Goal: Task Accomplishment & Management: Manage account settings

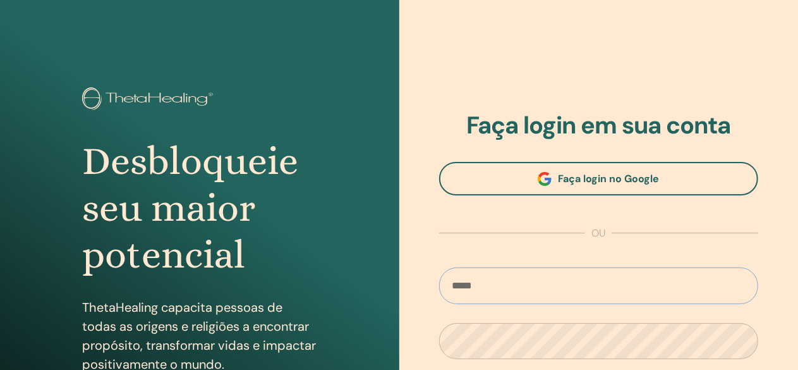
type input "**********"
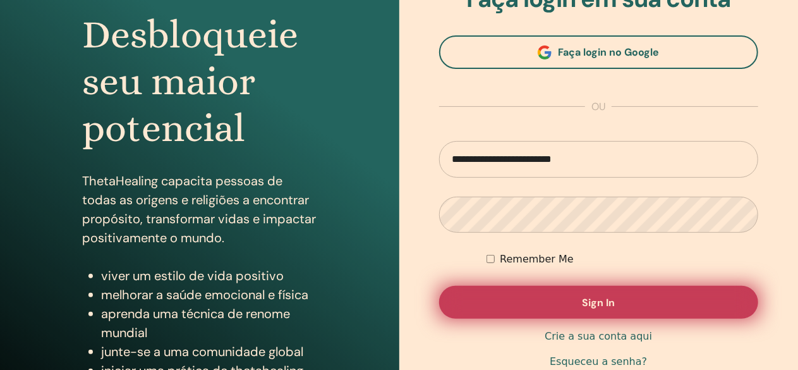
click at [610, 294] on button "Sign In" at bounding box center [599, 302] width 320 height 33
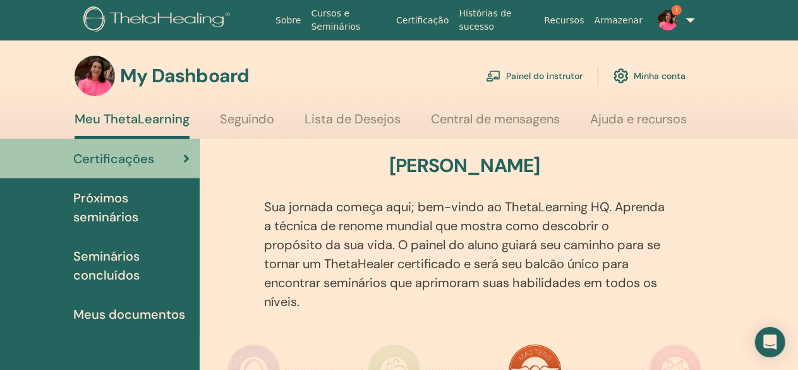
click at [575, 74] on link "Painel do instrutor" at bounding box center [534, 76] width 97 height 28
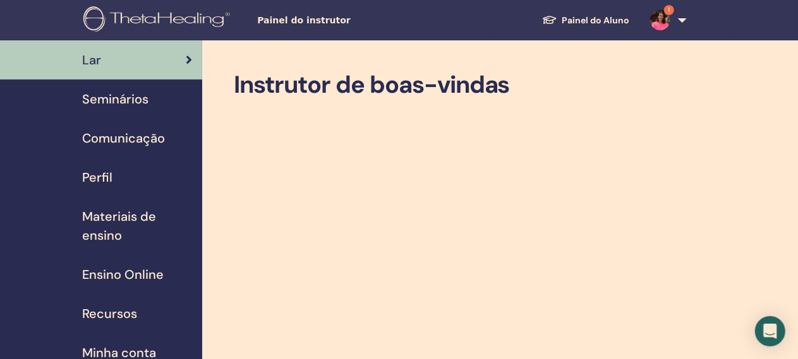
click at [138, 102] on span "Seminários" at bounding box center [115, 99] width 66 height 19
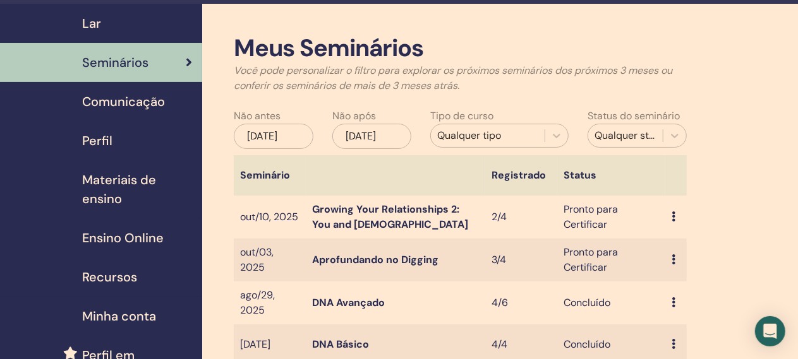
scroll to position [63, 0]
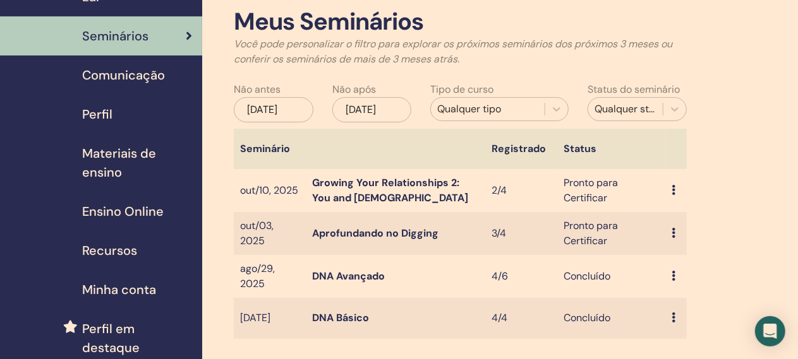
click at [373, 175] on td "Growing Your Relationships 2: You and God" at bounding box center [396, 190] width 180 height 43
click at [368, 183] on link "Growing Your Relationships 2: You and God" at bounding box center [390, 190] width 156 height 28
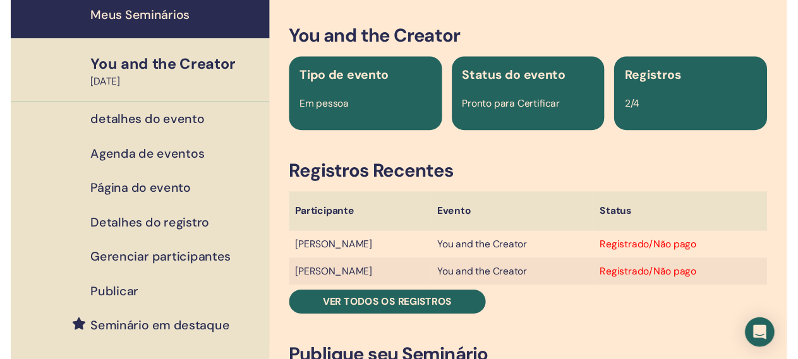
scroll to position [63, 0]
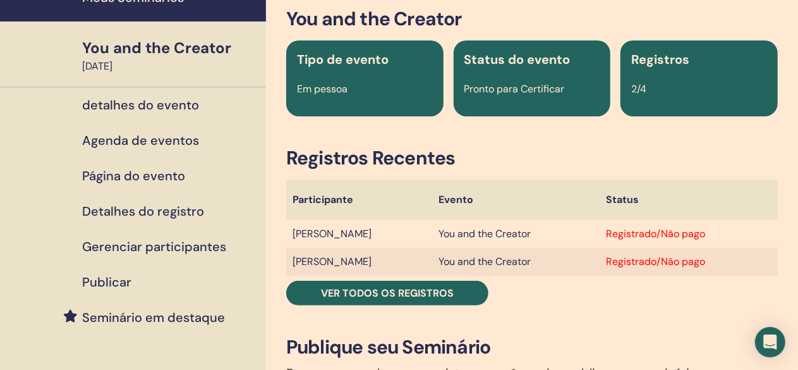
click at [171, 141] on h4 "Agenda de eventos" at bounding box center [140, 140] width 117 height 15
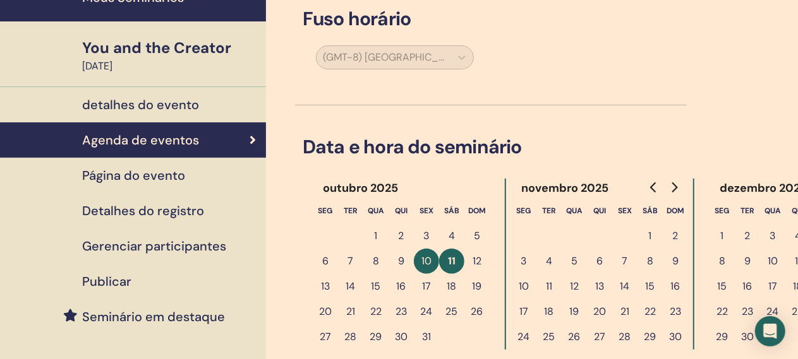
click at [479, 257] on button "12" at bounding box center [476, 261] width 25 height 25
click at [476, 263] on button "12" at bounding box center [476, 261] width 25 height 25
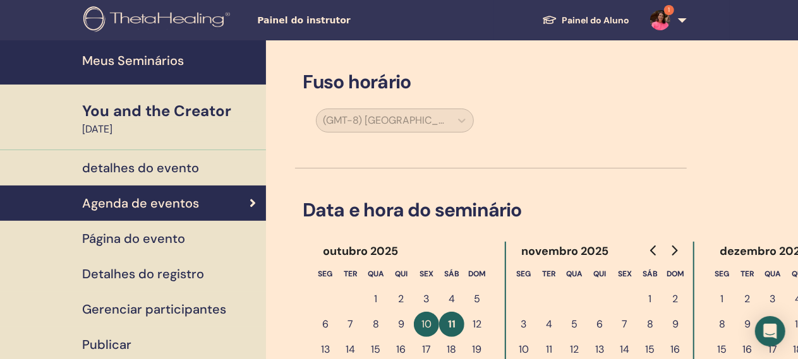
click at [165, 114] on div "You and the Creator" at bounding box center [170, 110] width 176 height 21
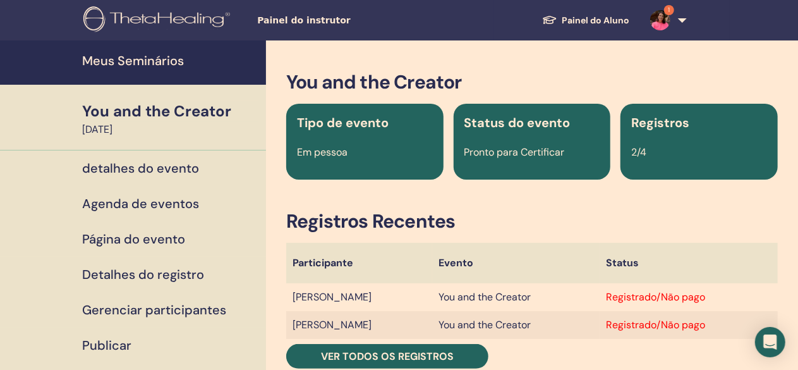
click at [168, 68] on h4 "Meus Seminários" at bounding box center [170, 60] width 176 height 15
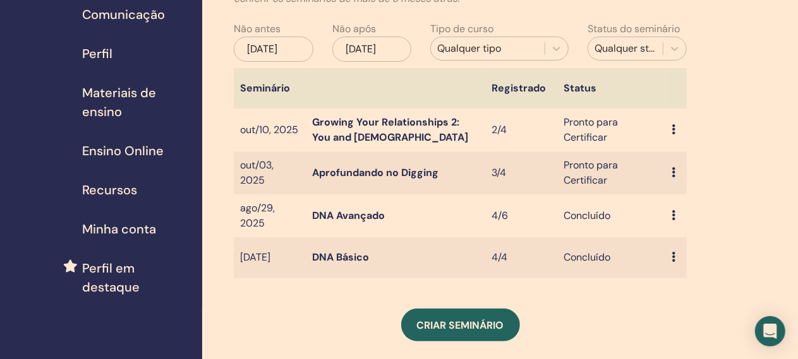
scroll to position [126, 0]
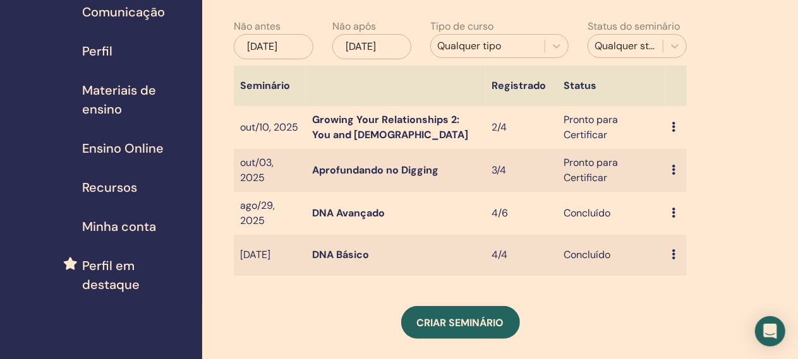
click at [672, 125] on icon at bounding box center [674, 127] width 4 height 10
click at [696, 174] on link "Participantes" at bounding box center [687, 173] width 62 height 13
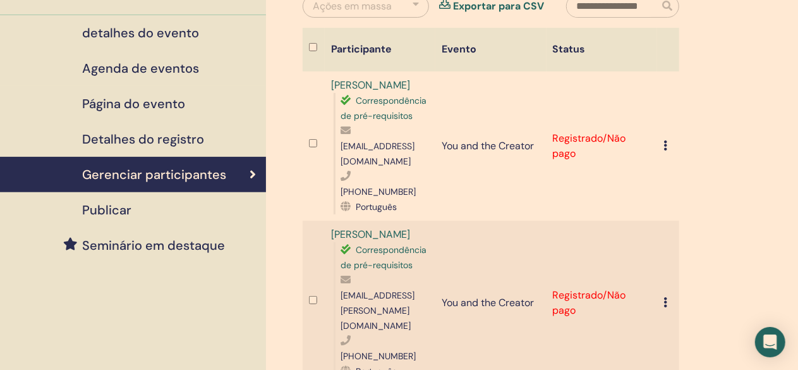
scroll to position [126, 0]
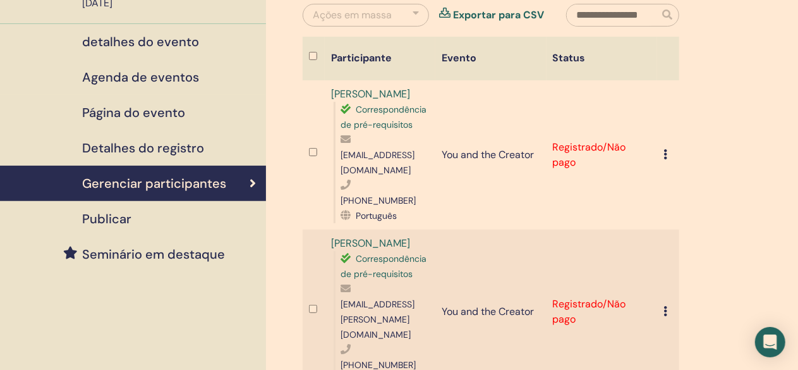
click at [666, 149] on icon at bounding box center [665, 154] width 4 height 10
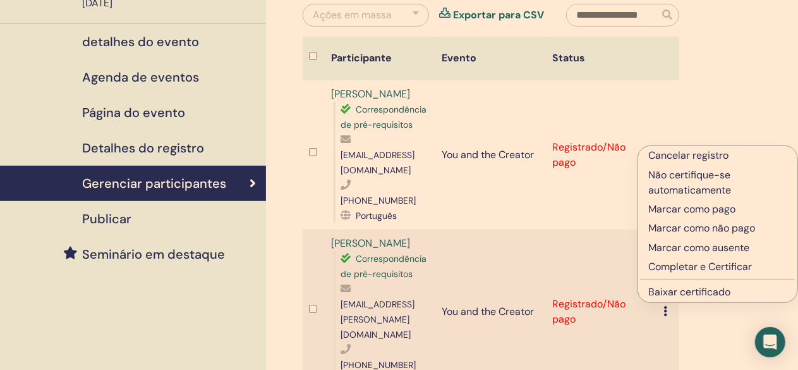
click at [696, 266] on p "Completar e Certificar" at bounding box center [717, 266] width 139 height 15
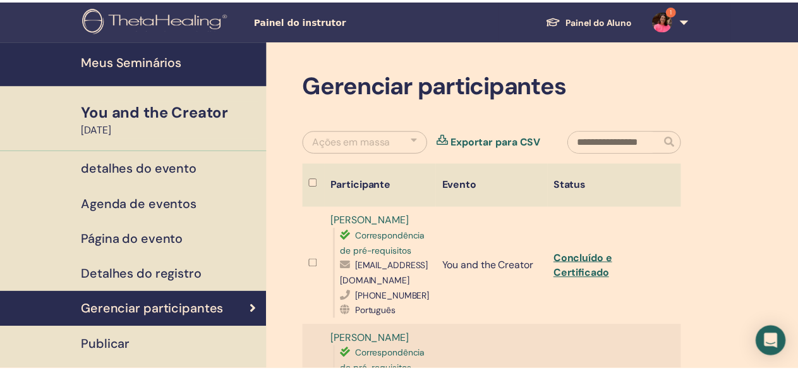
scroll to position [126, 0]
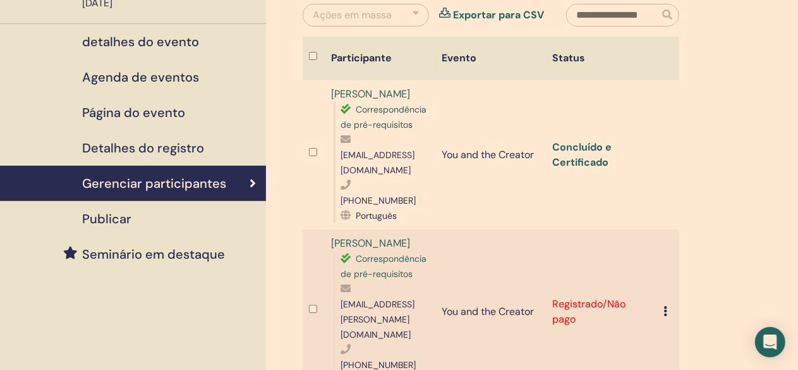
click at [577, 140] on link "Concluído e Certificado" at bounding box center [582, 154] width 59 height 28
click at [663, 306] on icon at bounding box center [665, 311] width 4 height 10
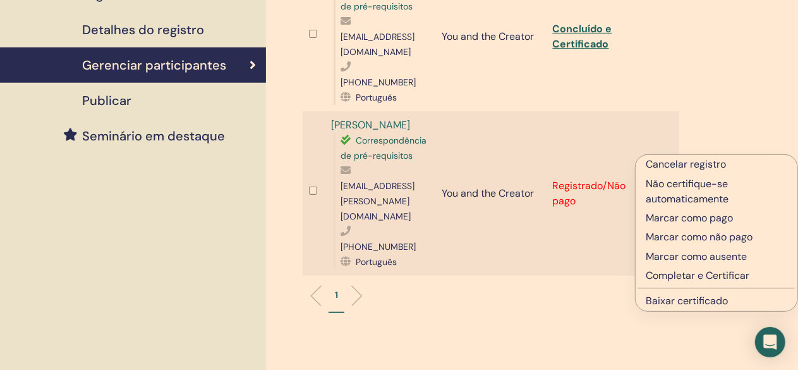
scroll to position [253, 0]
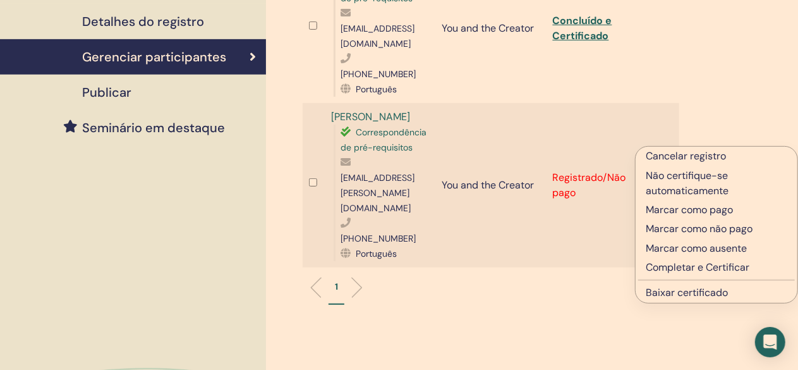
click at [666, 269] on p "Completar e Certificar" at bounding box center [717, 267] width 142 height 15
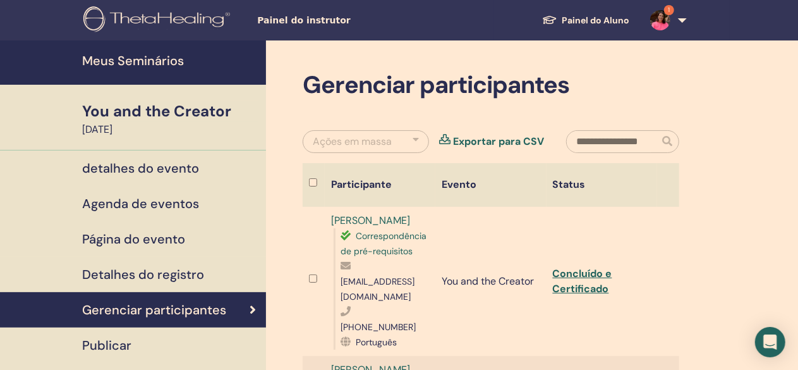
click at [174, 54] on h4 "Meus Seminários" at bounding box center [170, 60] width 176 height 15
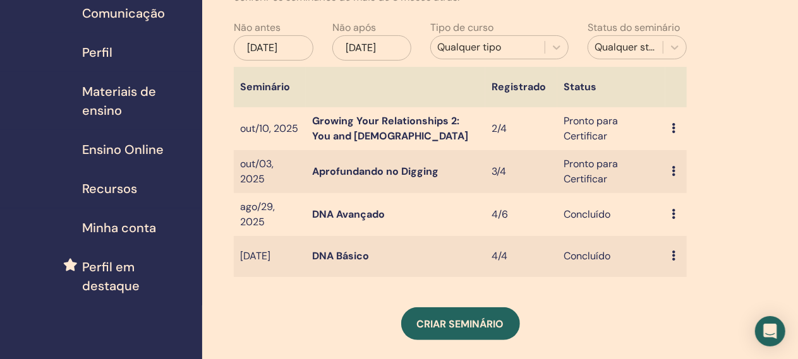
scroll to position [190, 0]
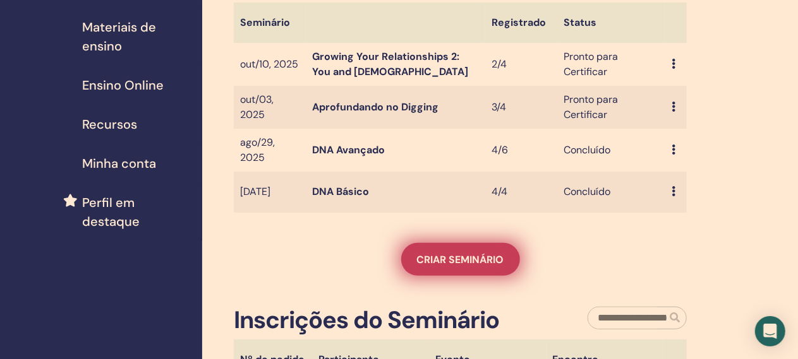
click at [445, 262] on span "Criar seminário" at bounding box center [460, 259] width 87 height 13
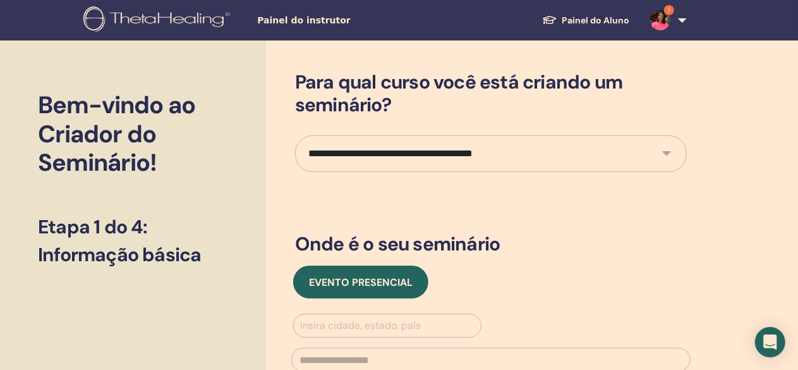
click at [394, 136] on select "**********" at bounding box center [491, 153] width 392 height 37
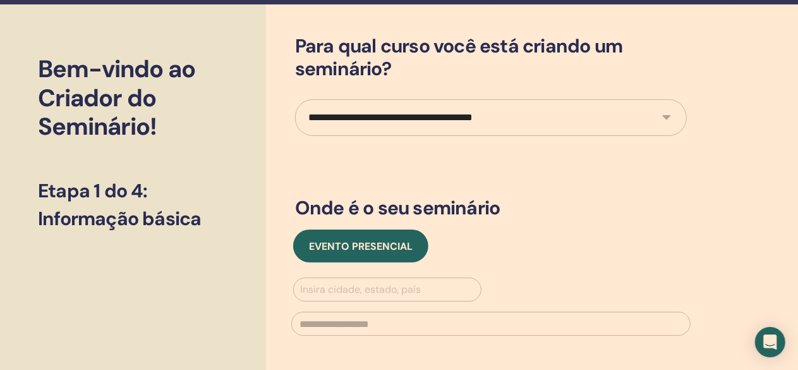
scroll to position [63, 0]
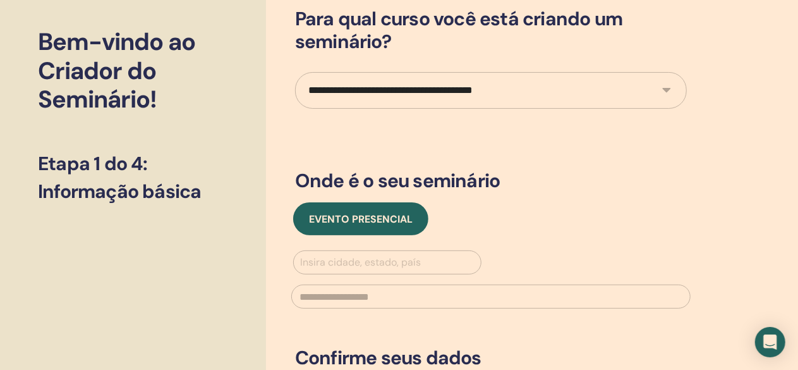
click at [473, 88] on select "**********" at bounding box center [491, 90] width 392 height 37
select select "****"
click at [295, 72] on select "**********" at bounding box center [491, 90] width 392 height 37
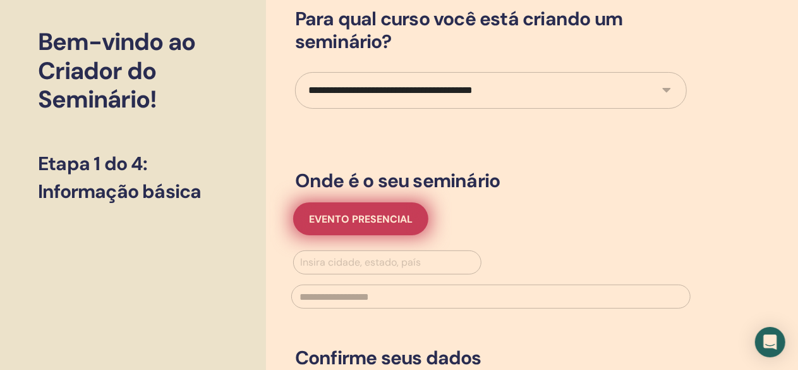
click at [378, 225] on button "Evento presencial" at bounding box center [360, 218] width 135 height 33
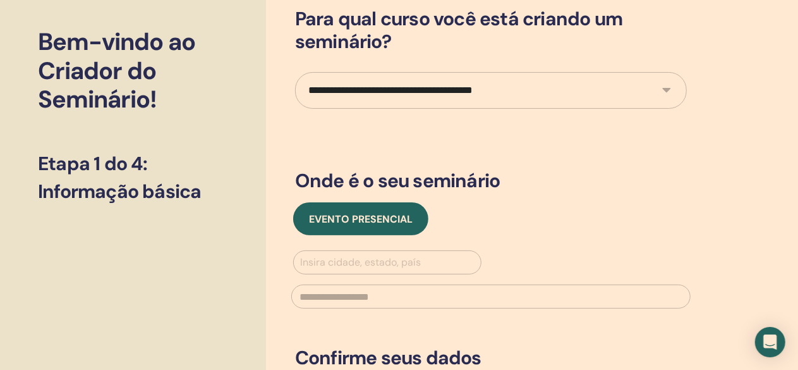
click at [365, 260] on div at bounding box center [387, 262] width 174 height 18
type input "*****"
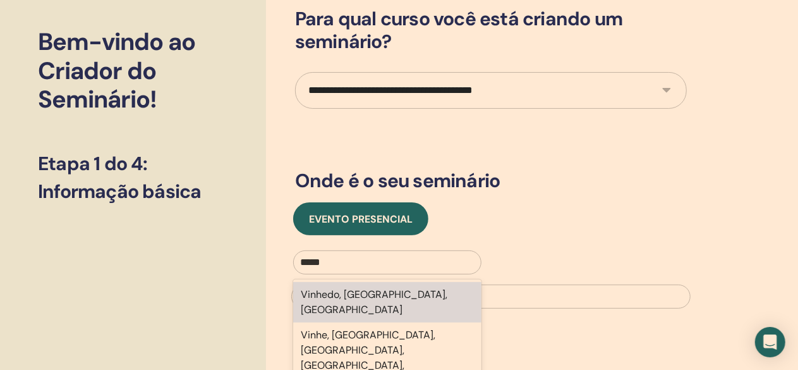
click at [378, 300] on div "Vinhedo, São Paulo, BRA" at bounding box center [387, 302] width 188 height 40
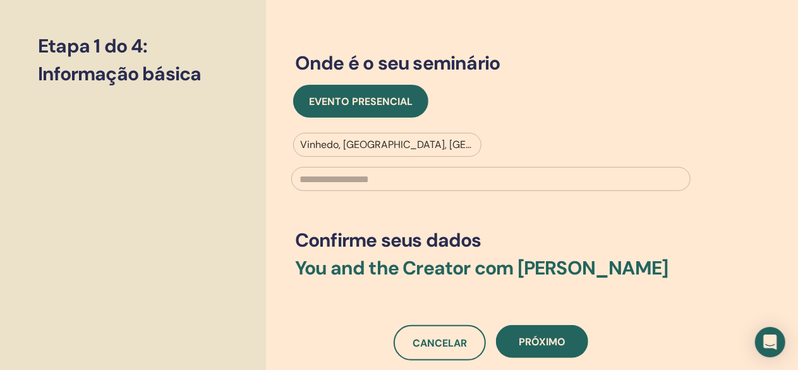
scroll to position [190, 0]
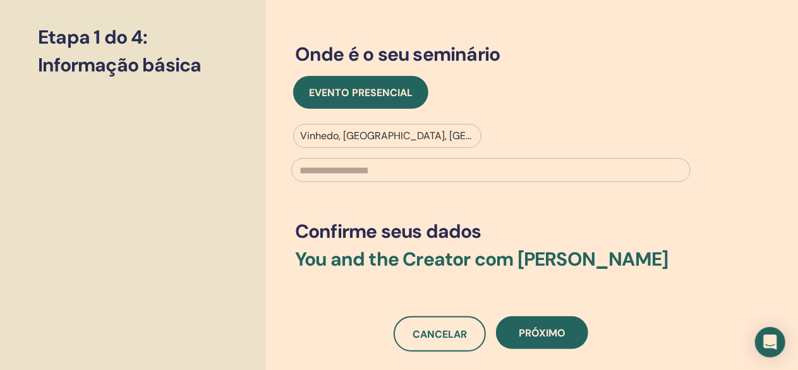
click at [490, 172] on input "text" at bounding box center [490, 170] width 399 height 24
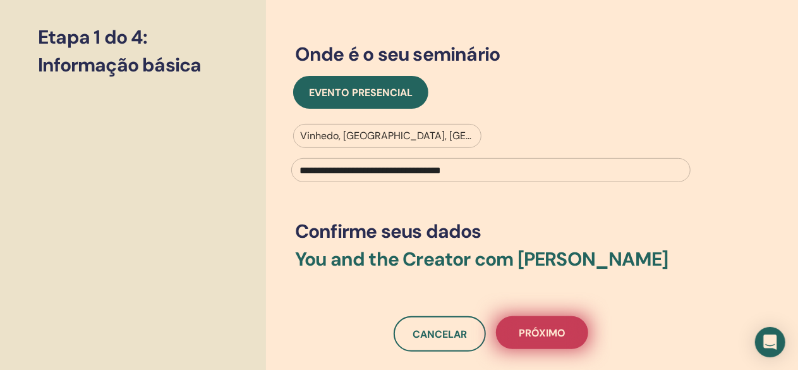
type input "**********"
click at [519, 340] on button "Próximo" at bounding box center [542, 332] width 92 height 33
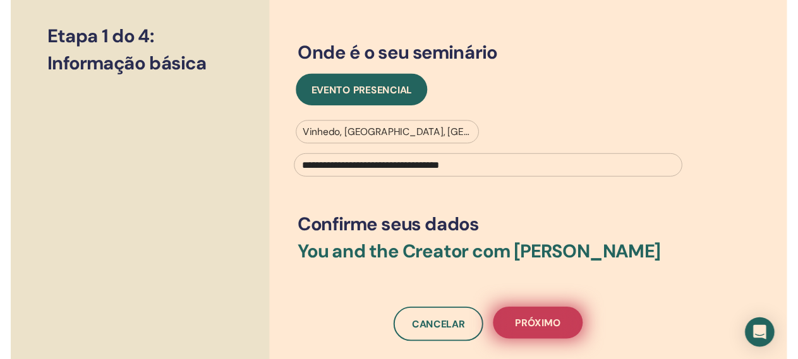
scroll to position [160, 0]
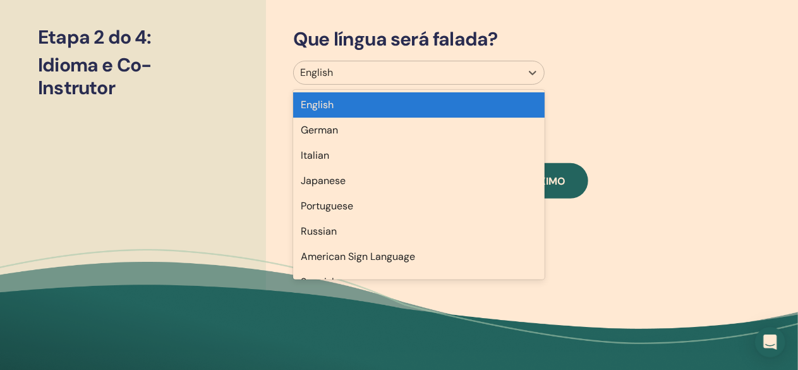
click at [481, 64] on div at bounding box center [407, 73] width 215 height 18
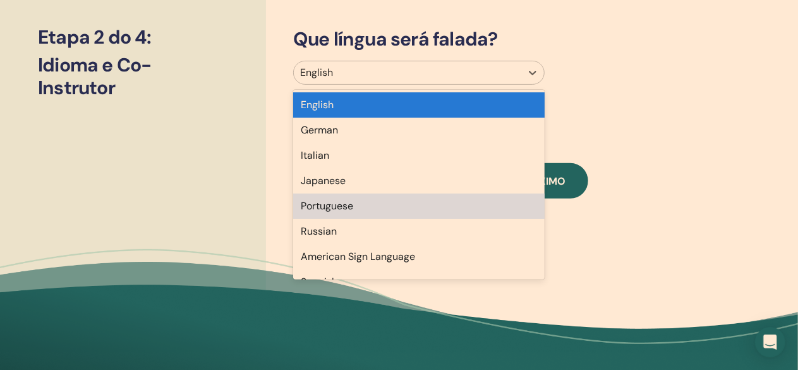
click at [363, 212] on div "Portuguese" at bounding box center [418, 205] width 251 height 25
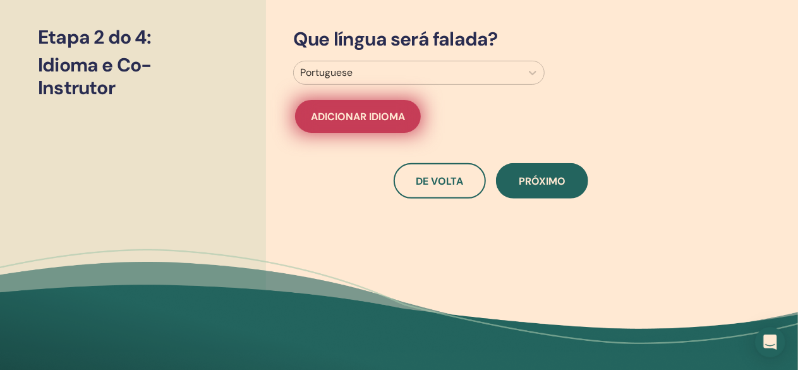
click at [389, 117] on span "Adicionar idioma" at bounding box center [358, 116] width 94 height 13
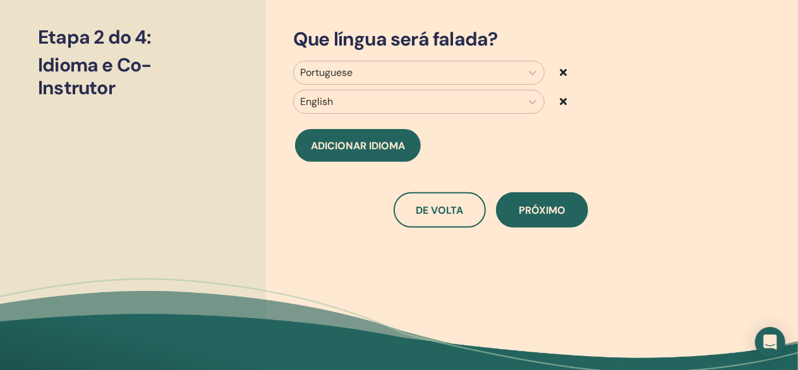
click at [562, 105] on icon at bounding box center [563, 101] width 7 height 10
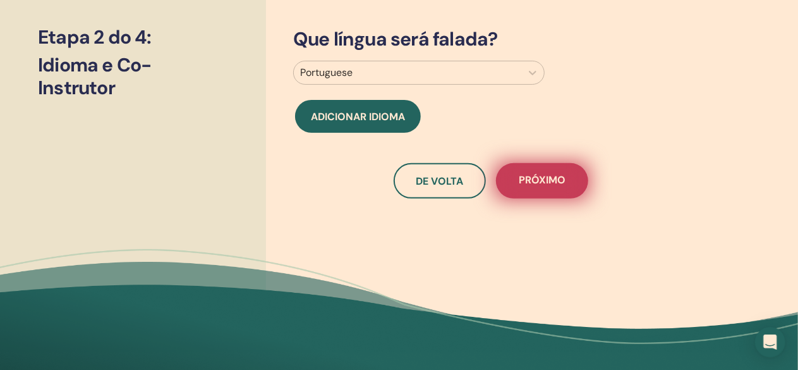
click at [530, 176] on span "Próximo" at bounding box center [542, 181] width 47 height 16
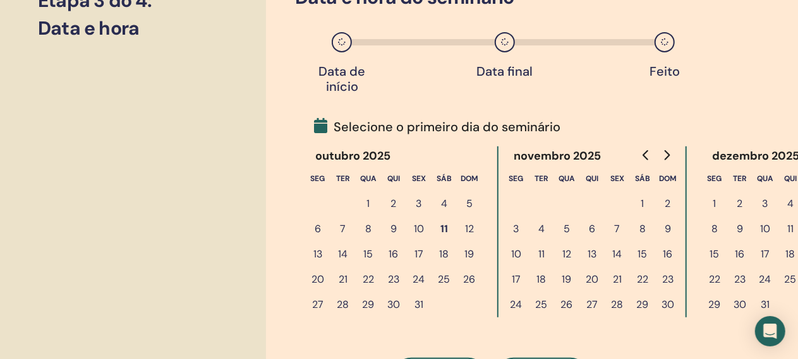
scroll to position [224, 0]
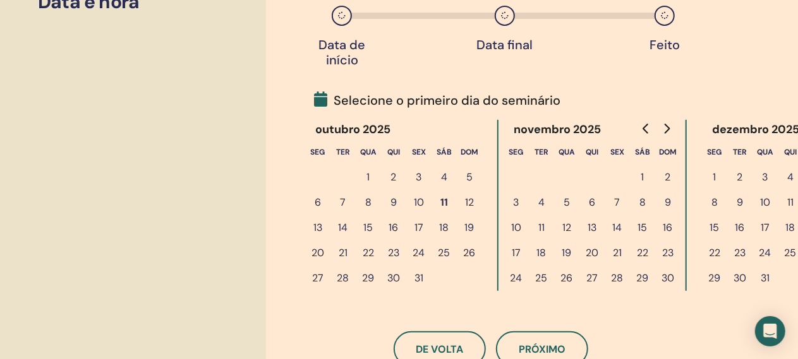
click at [417, 206] on button "10" at bounding box center [418, 202] width 25 height 25
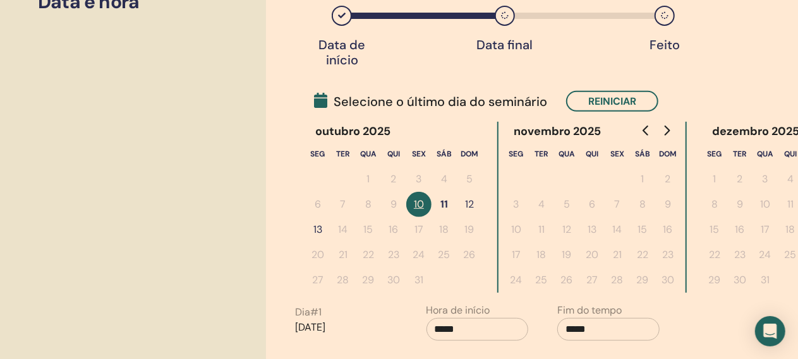
click at [472, 204] on button "12" at bounding box center [469, 204] width 25 height 25
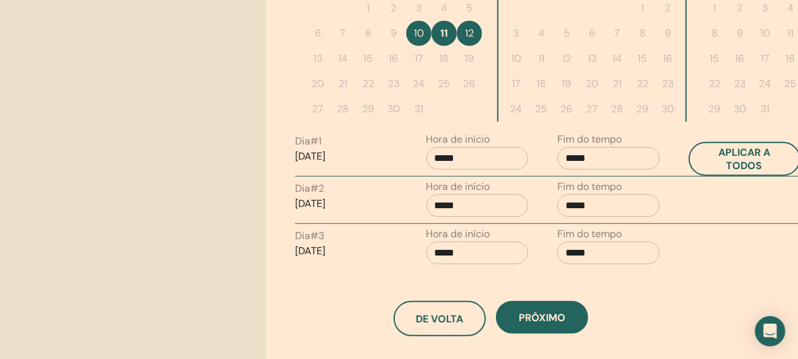
scroll to position [476, 0]
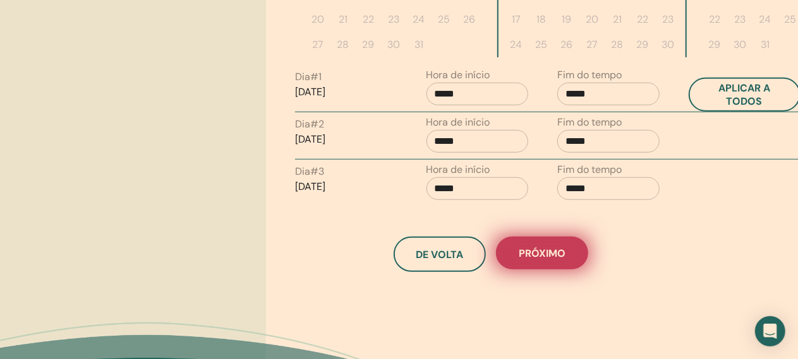
click at [527, 252] on span "Próximo" at bounding box center [542, 253] width 47 height 13
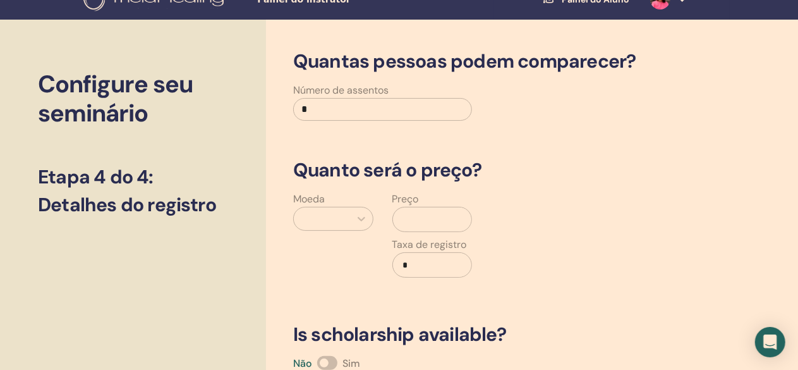
scroll to position [0, 0]
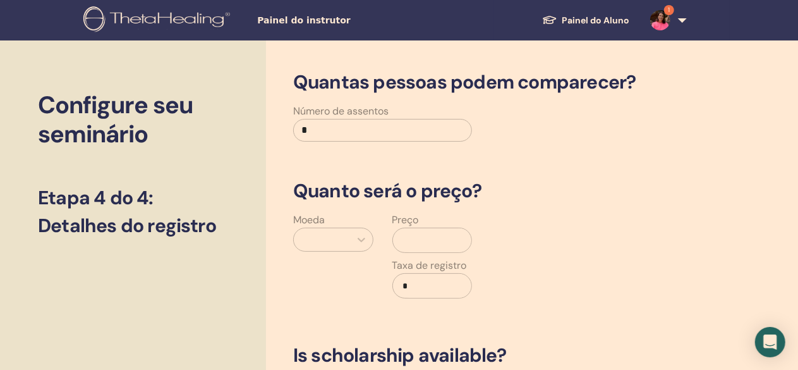
click at [350, 127] on input "*" at bounding box center [382, 130] width 179 height 23
type input "*"
click at [352, 243] on div at bounding box center [333, 239] width 80 height 24
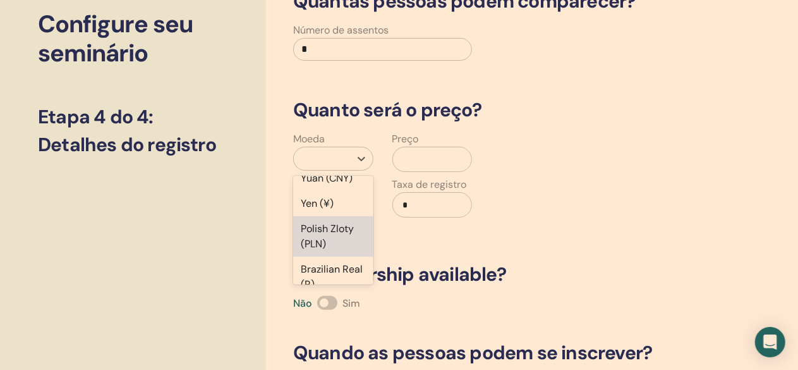
scroll to position [253, 0]
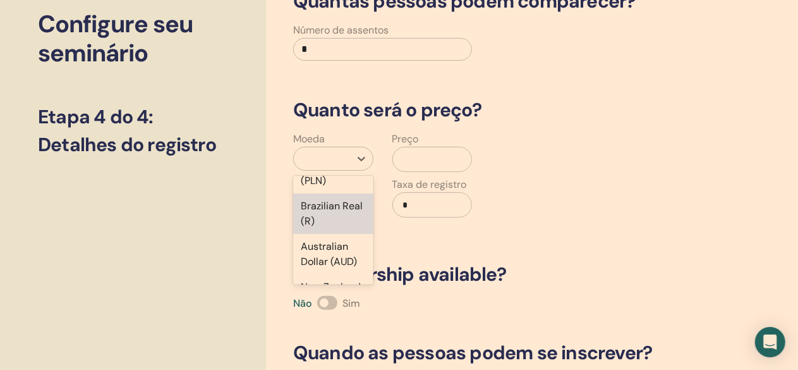
click at [337, 227] on div "Brazilian Real (R)" at bounding box center [333, 213] width 80 height 40
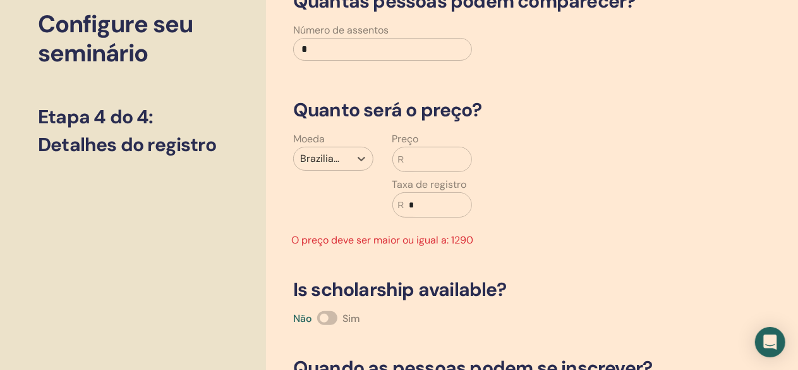
click at [414, 155] on input "text" at bounding box center [437, 159] width 67 height 24
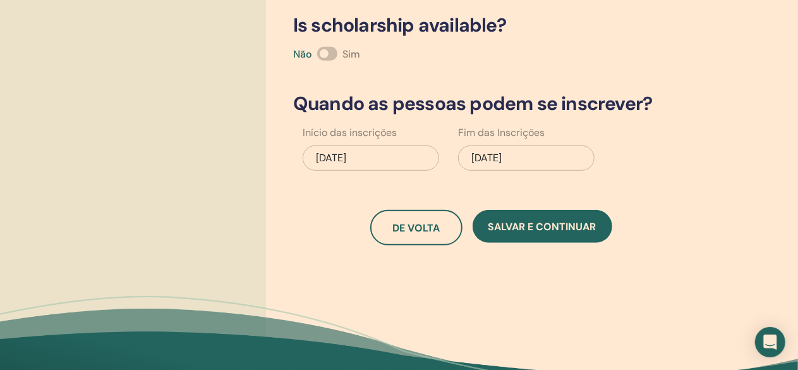
scroll to position [334, 0]
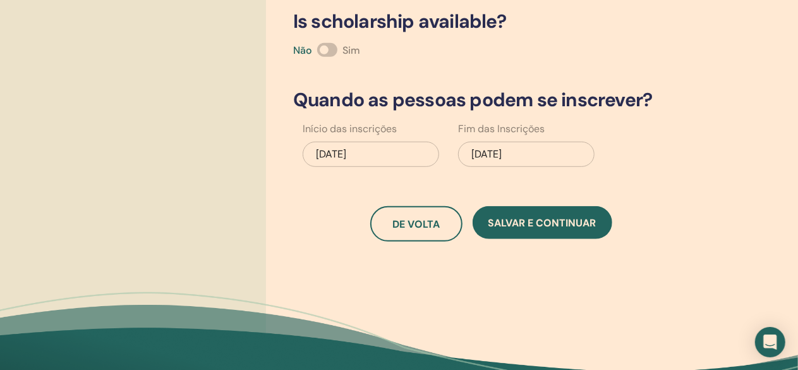
type input "****"
click at [497, 147] on div "10/12/2025" at bounding box center [526, 154] width 136 height 25
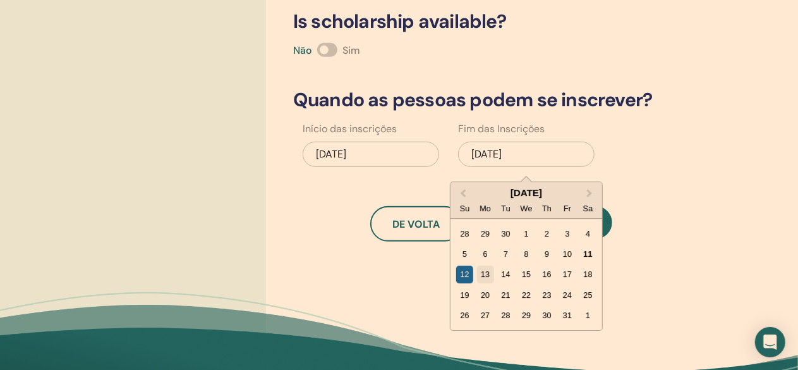
click at [483, 275] on div "13" at bounding box center [484, 274] width 17 height 17
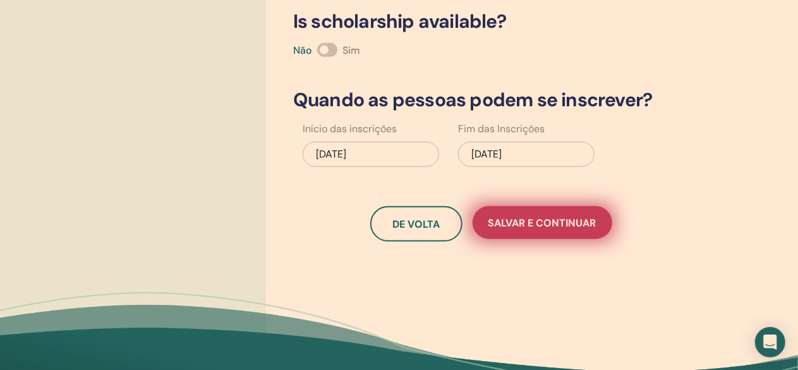
click at [544, 226] on span "Salvar e continuar" at bounding box center [542, 222] width 108 height 13
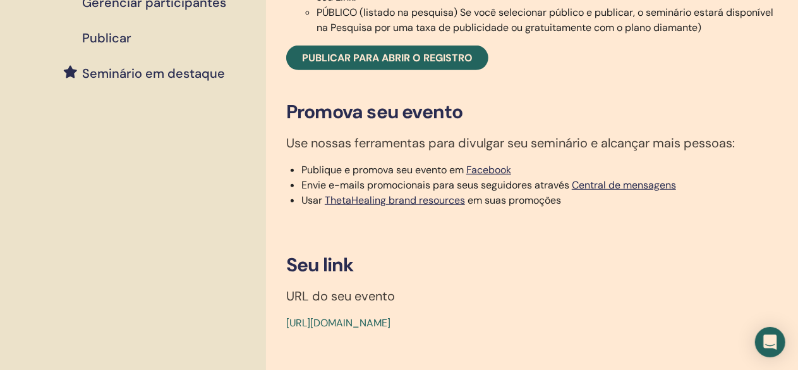
scroll to position [253, 0]
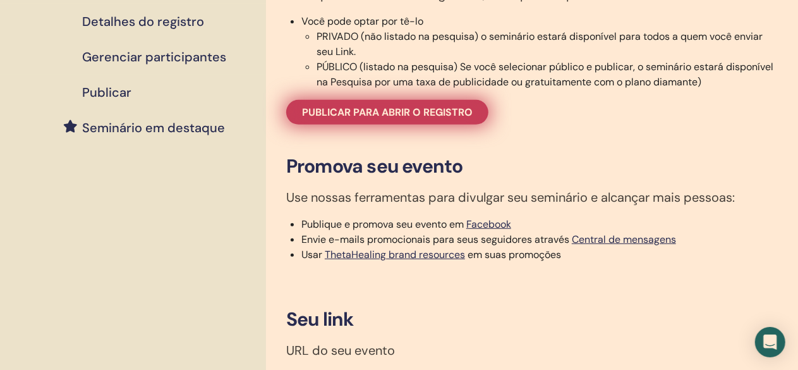
click at [443, 119] on span "Publicar para abrir o registro" at bounding box center [387, 111] width 171 height 13
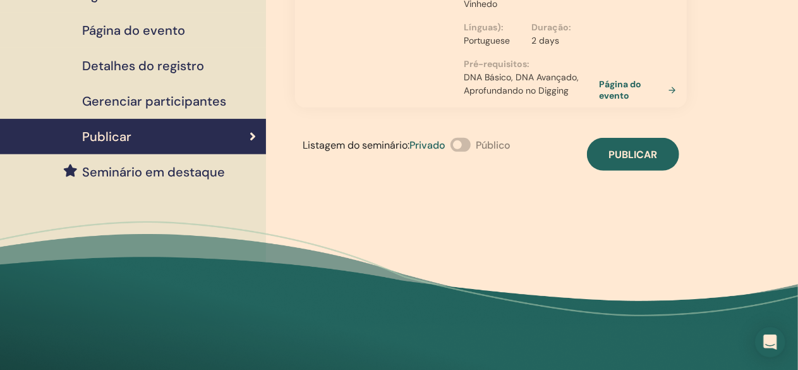
scroll to position [190, 0]
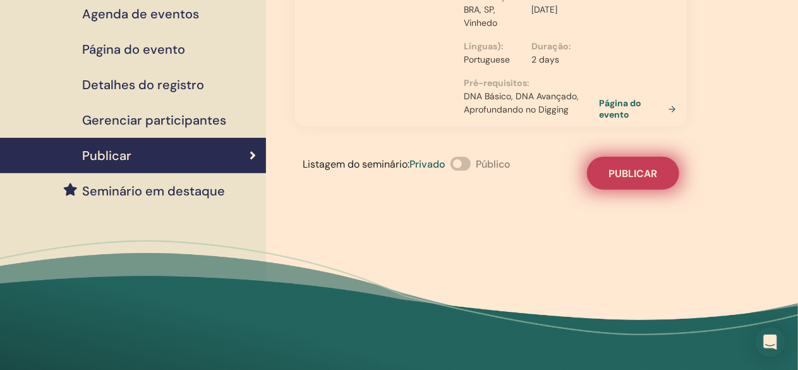
click at [627, 171] on span "Publicar" at bounding box center [633, 173] width 49 height 13
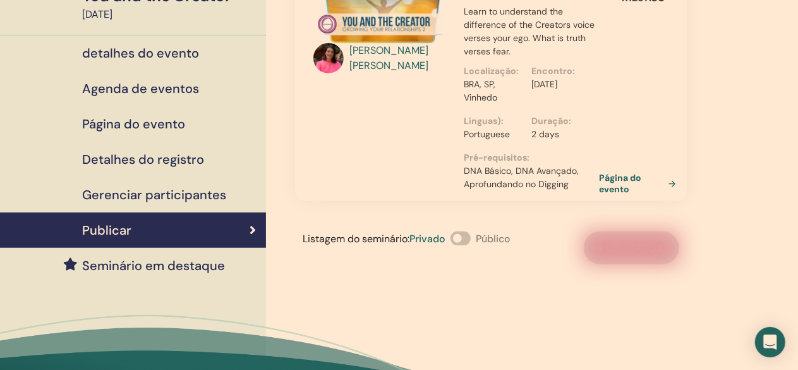
scroll to position [63, 0]
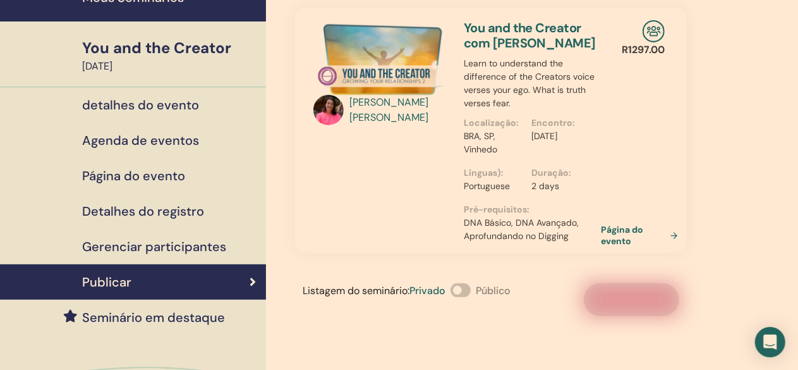
click at [617, 236] on link "Página do evento" at bounding box center [642, 235] width 82 height 23
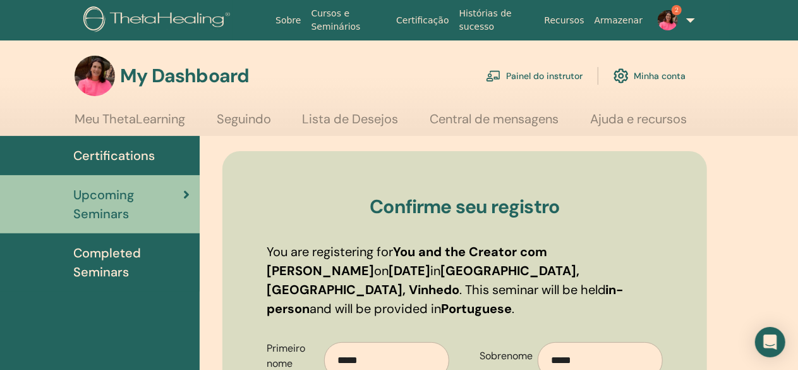
click at [148, 151] on span "Certifications" at bounding box center [113, 155] width 81 height 19
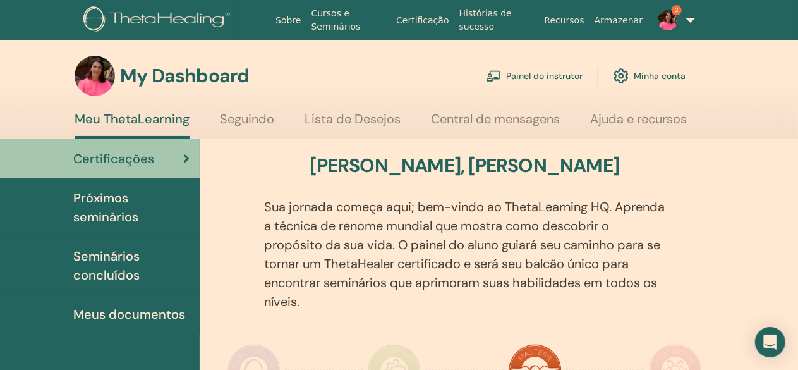
click at [570, 73] on link "Painel do instrutor" at bounding box center [534, 76] width 97 height 28
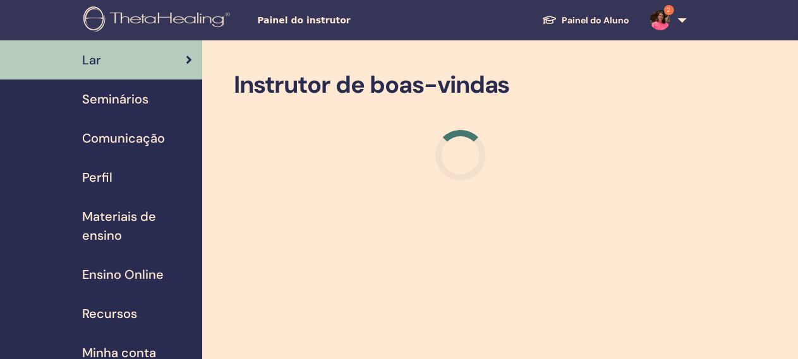
click at [122, 99] on span "Seminários" at bounding box center [115, 99] width 66 height 19
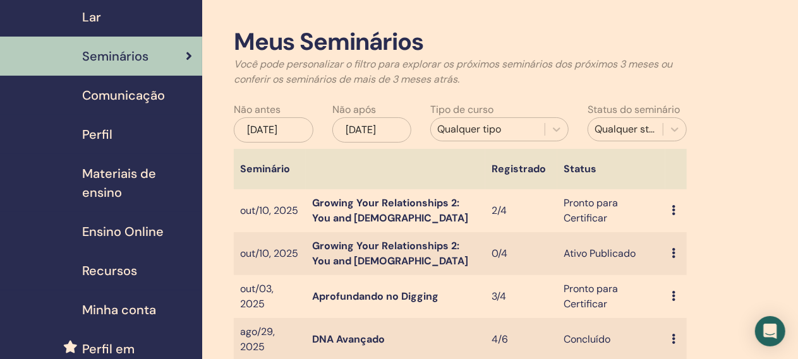
scroll to position [63, 0]
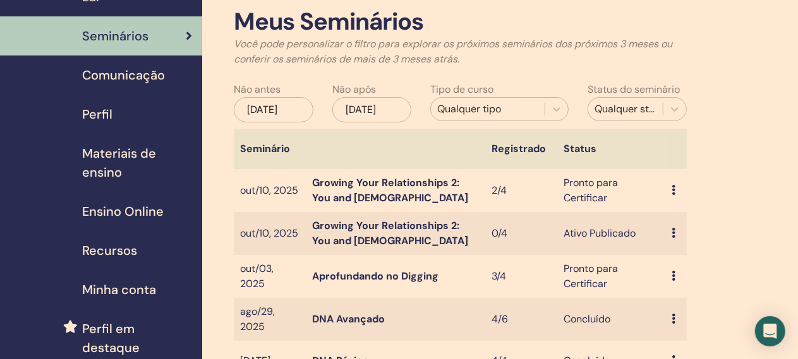
click at [672, 190] on icon at bounding box center [674, 190] width 4 height 10
click at [682, 236] on link "Participantes" at bounding box center [687, 238] width 62 height 13
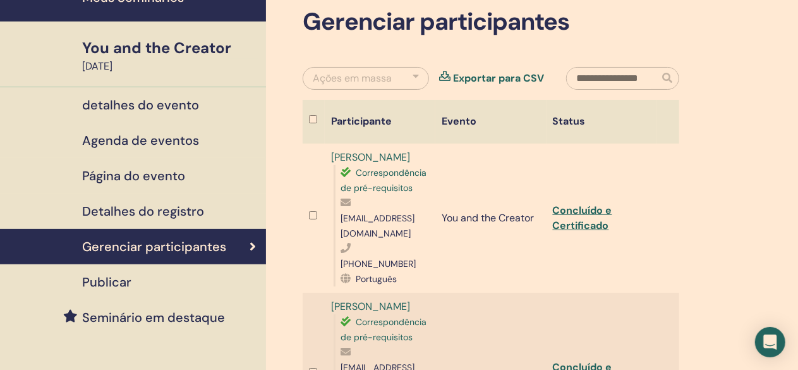
scroll to position [126, 0]
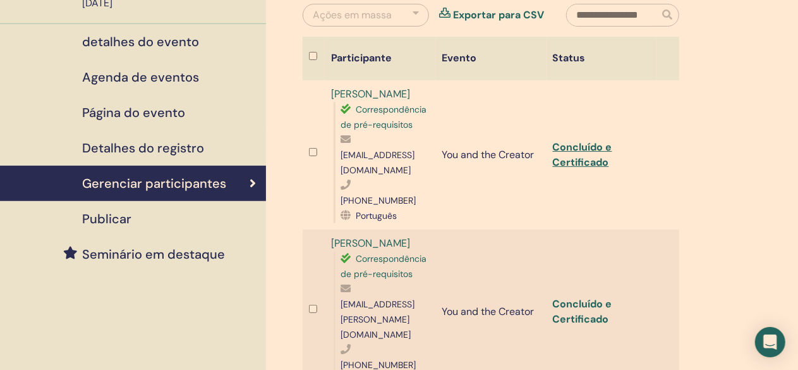
click at [577, 297] on link "Concluído e Certificado" at bounding box center [582, 311] width 59 height 28
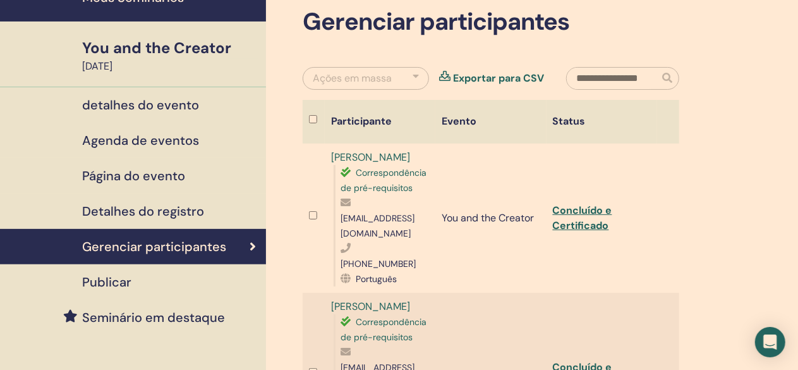
scroll to position [0, 0]
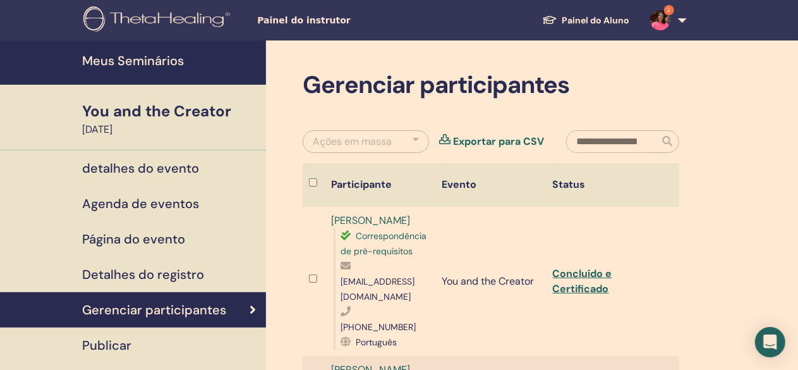
click at [159, 56] on h4 "Meus Seminários" at bounding box center [170, 60] width 176 height 15
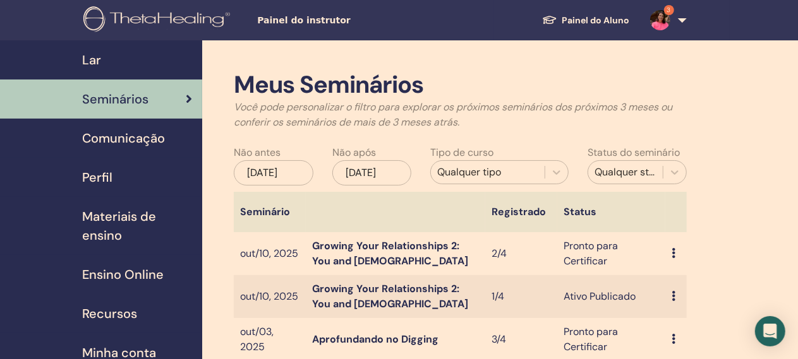
scroll to position [126, 0]
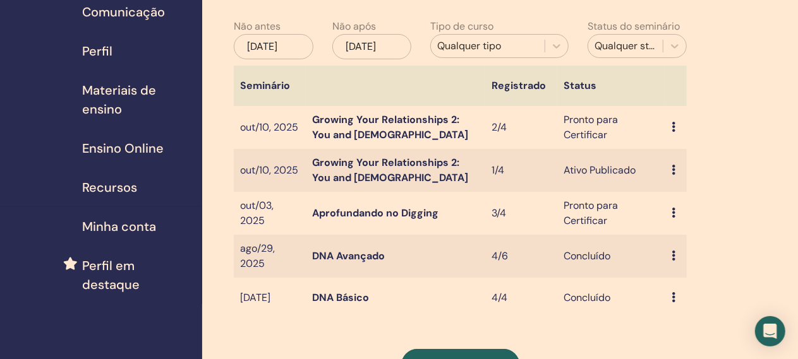
click at [674, 167] on icon at bounding box center [674, 170] width 4 height 10
click at [698, 217] on link "Participantes" at bounding box center [689, 215] width 62 height 13
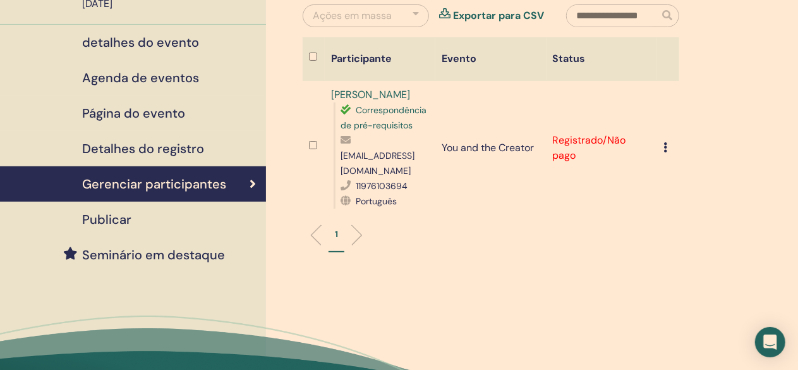
scroll to position [126, 0]
click at [665, 148] on icon at bounding box center [665, 147] width 4 height 10
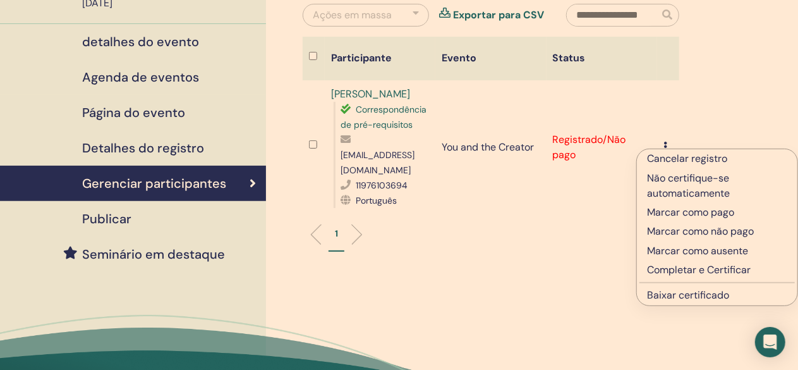
click at [680, 271] on p "Completar e Certificar" at bounding box center [717, 269] width 140 height 15
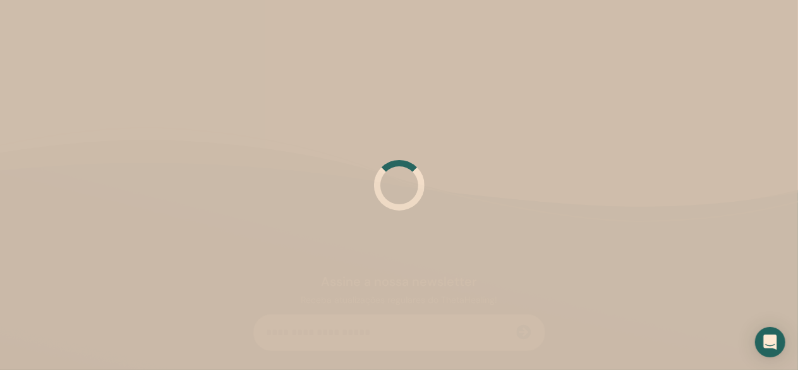
scroll to position [126, 0]
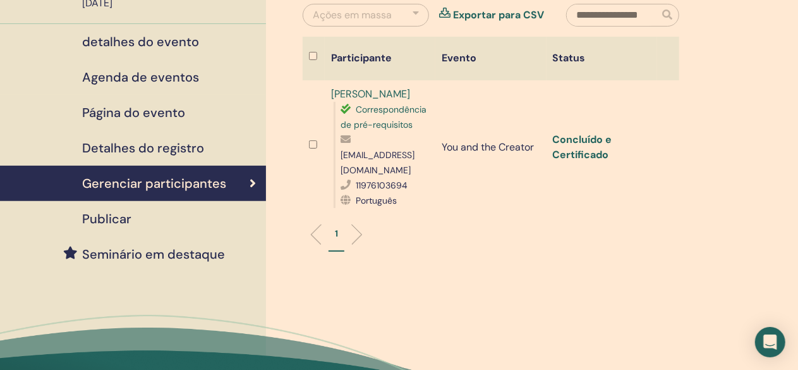
click at [593, 138] on link "Concluído e Certificado" at bounding box center [582, 147] width 59 height 28
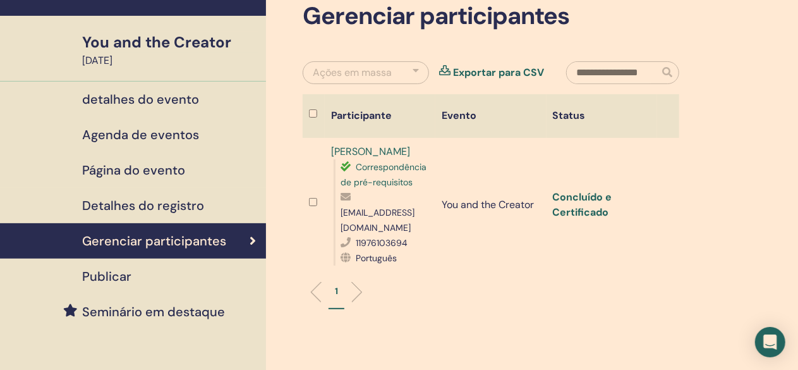
scroll to position [0, 0]
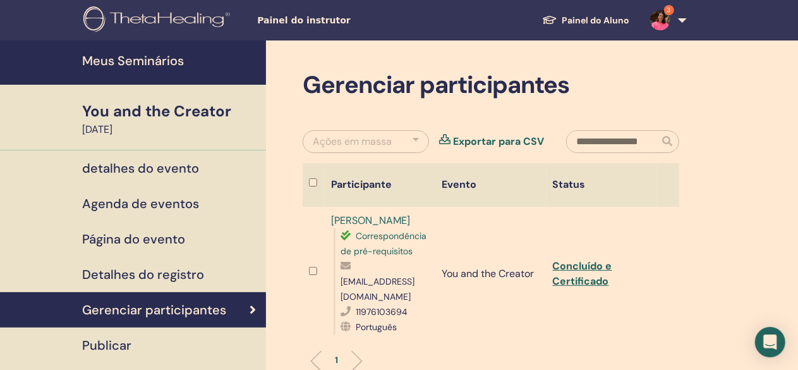
click at [160, 107] on div "You and the Creator" at bounding box center [170, 110] width 176 height 21
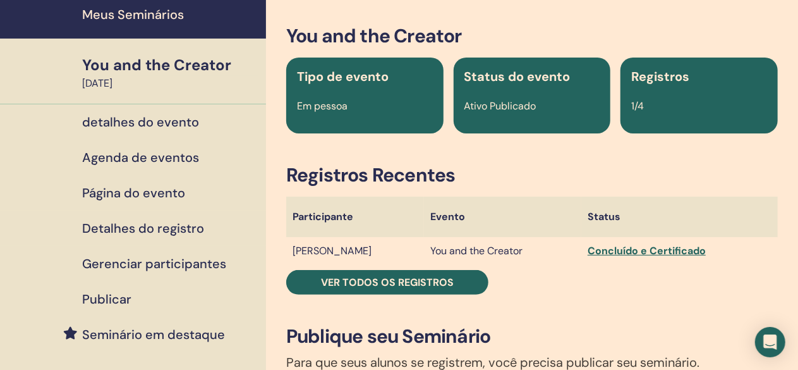
scroll to position [63, 0]
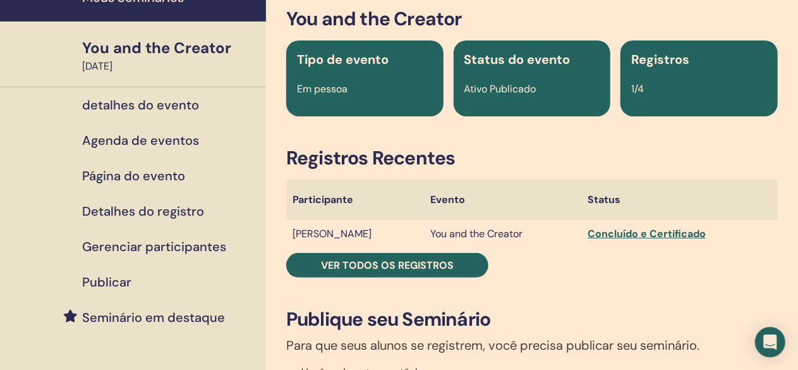
click at [139, 105] on h4 "detalhes do evento" at bounding box center [140, 104] width 117 height 15
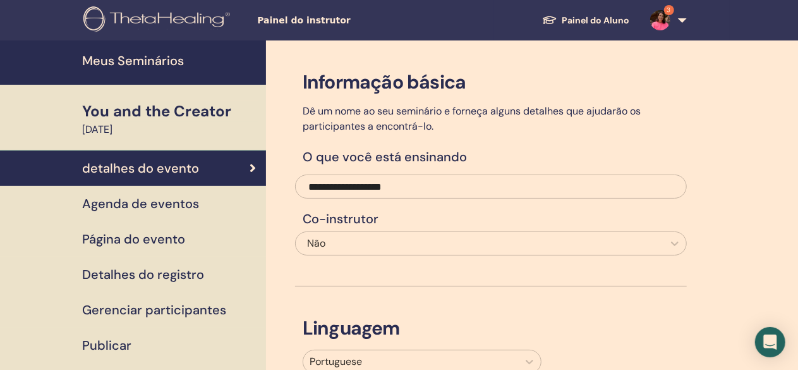
click at [154, 59] on h4 "Meus Seminários" at bounding box center [170, 60] width 176 height 15
